Goal: Transaction & Acquisition: Purchase product/service

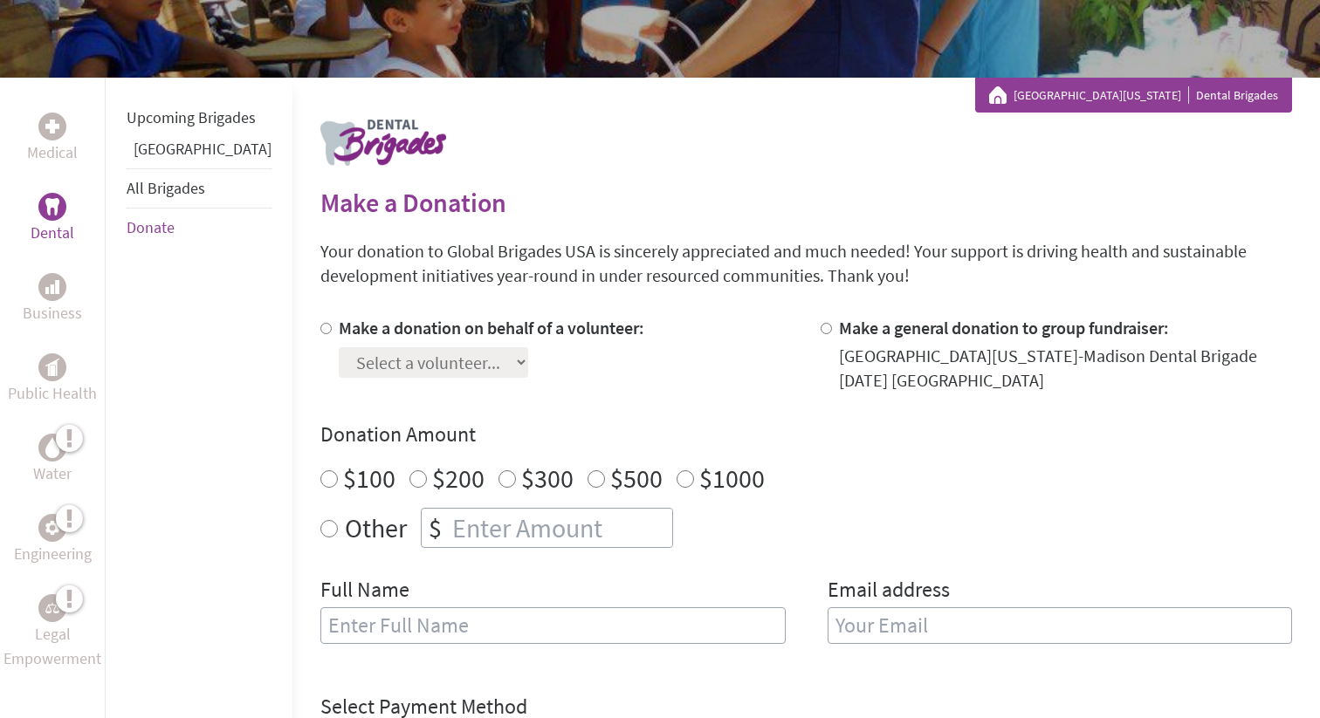
scroll to position [266, 0]
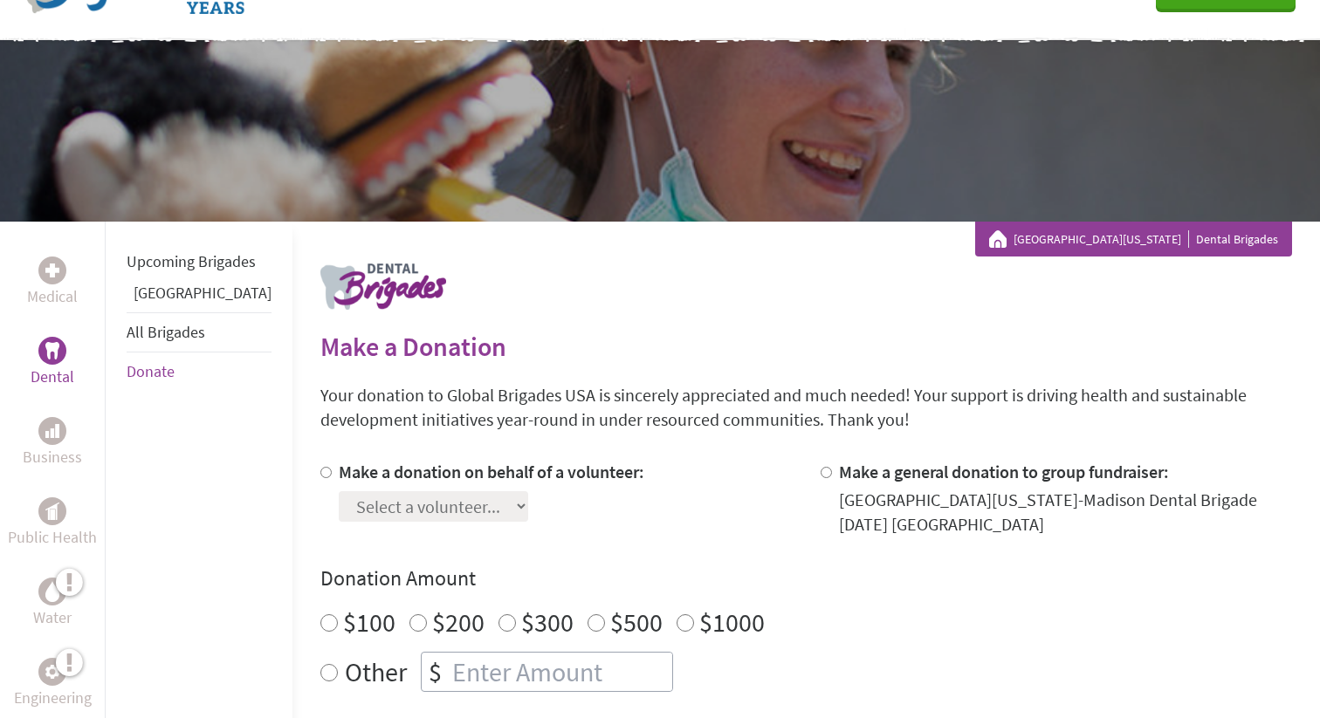
scroll to position [112, 0]
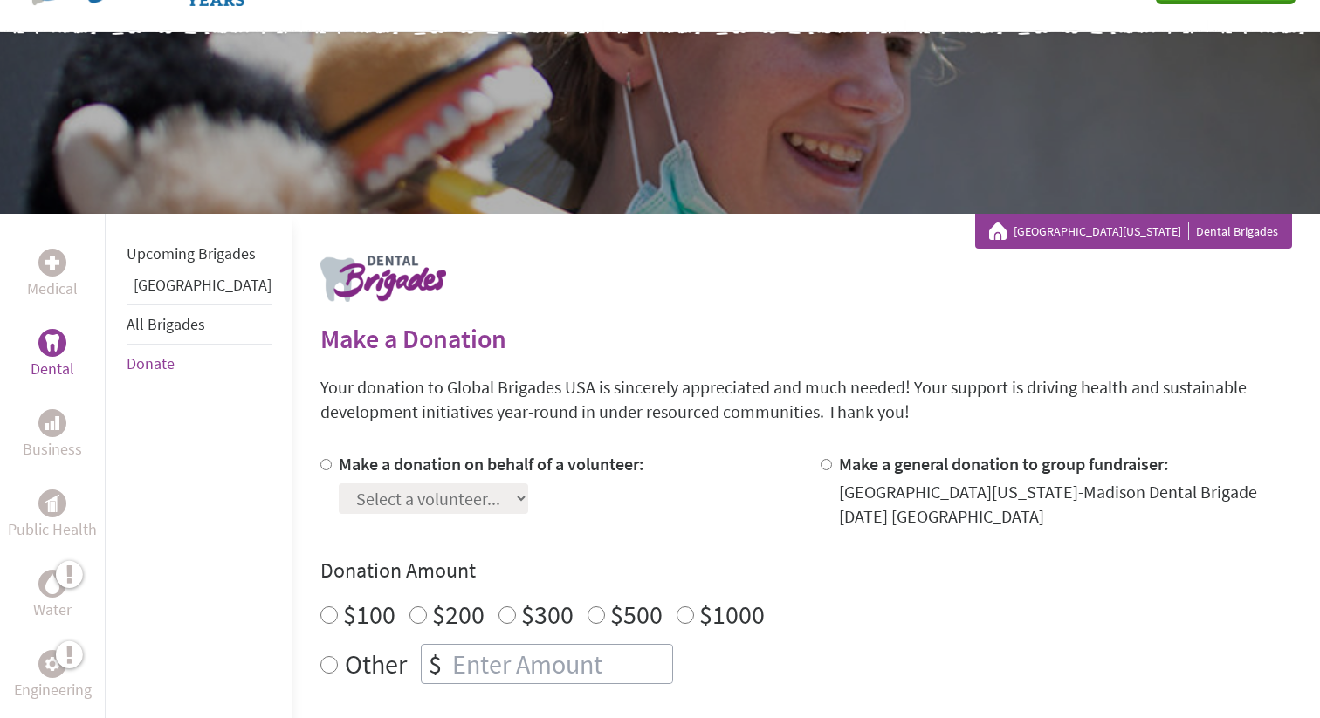
click at [490, 515] on div "Make a donation on behalf of a volunteer: Select a volunteer... [PERSON_NAME] […" at bounding box center [492, 490] width 306 height 77
click at [359, 464] on label "Make a donation on behalf of a volunteer:" at bounding box center [492, 464] width 306 height 22
click at [332, 464] on input "Make a donation on behalf of a volunteer:" at bounding box center [325, 464] width 11 height 11
radio input "true"
click at [389, 501] on select "Select a volunteer... [PERSON_NAME] [PERSON_NAME] [PERSON_NAME] [PERSON_NAME] […" at bounding box center [433, 499] width 189 height 31
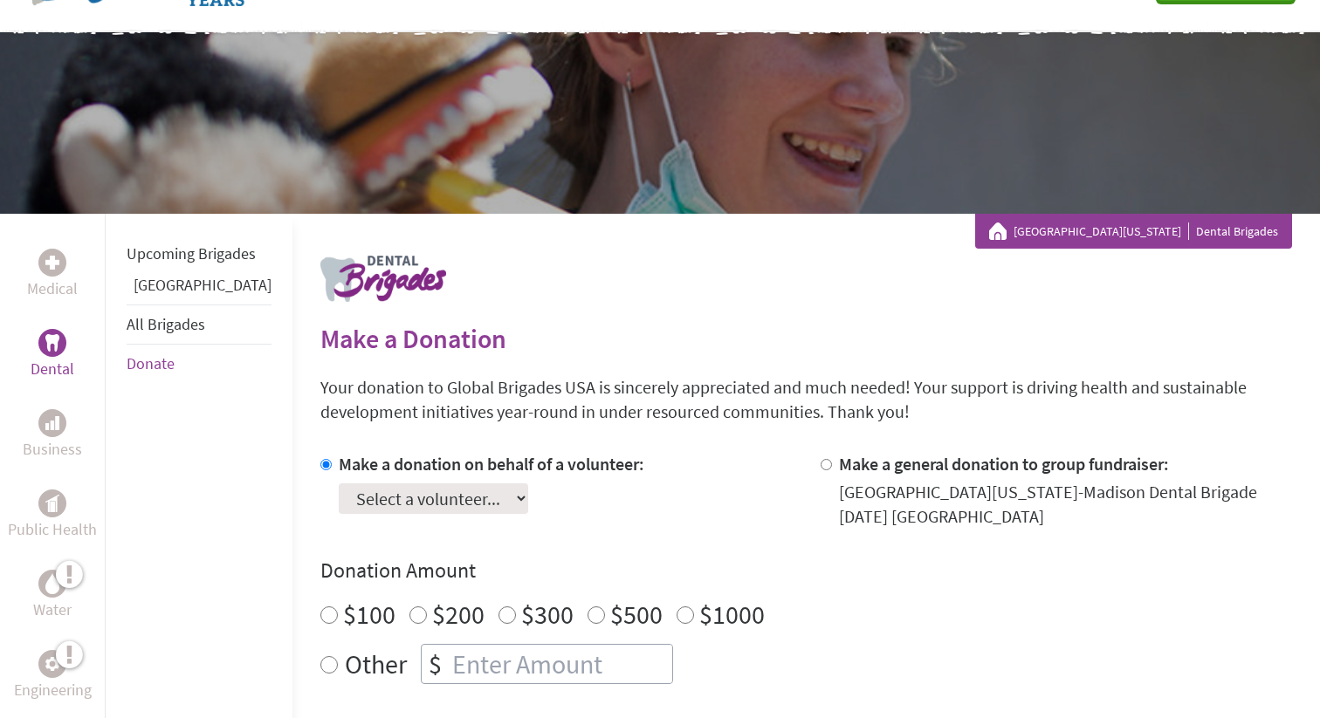
click at [436, 462] on label "Make a donation on behalf of a volunteer:" at bounding box center [492, 464] width 306 height 22
click at [332, 462] on input "Make a donation on behalf of a volunteer:" at bounding box center [325, 464] width 11 height 11
click at [592, 515] on div "Make a donation on behalf of a volunteer: Select a volunteer... [PERSON_NAME] […" at bounding box center [492, 490] width 306 height 77
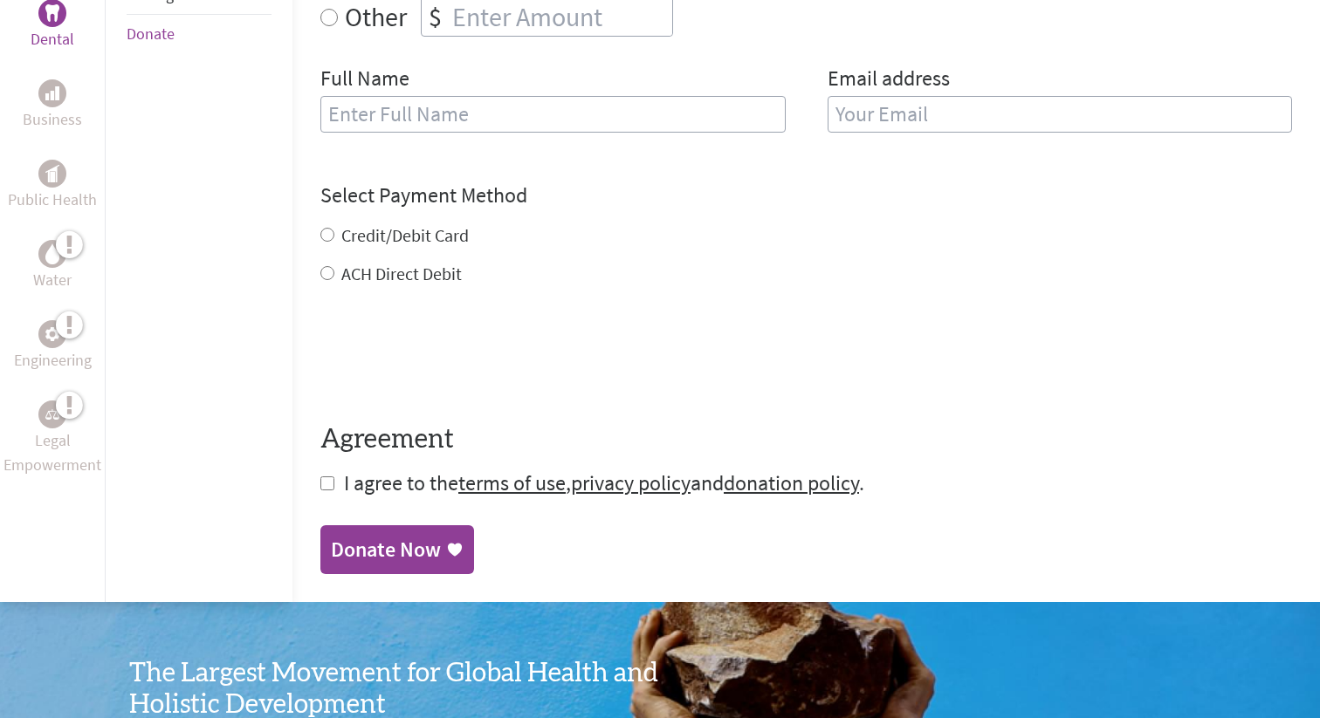
scroll to position [764, 0]
